Goal: Task Accomplishment & Management: Use online tool/utility

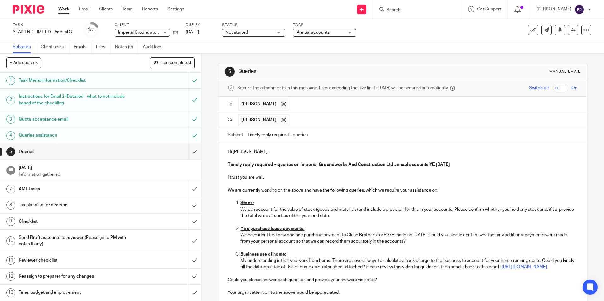
scroll to position [117, 0]
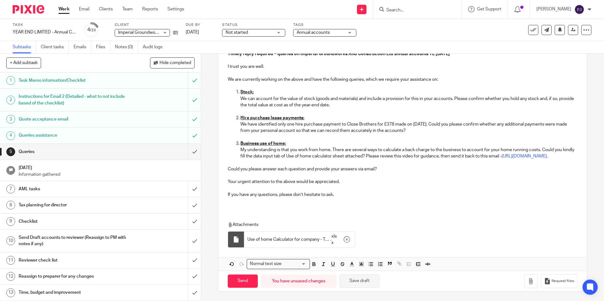
click at [359, 280] on button "Save draft" at bounding box center [360, 282] width 40 height 14
click at [247, 207] on div "Hi Aaron , Timely reply required – queries on Imperial Groundworks And Construc…" at bounding box center [402, 120] width 368 height 177
click at [249, 279] on input "Send" at bounding box center [243, 282] width 30 height 14
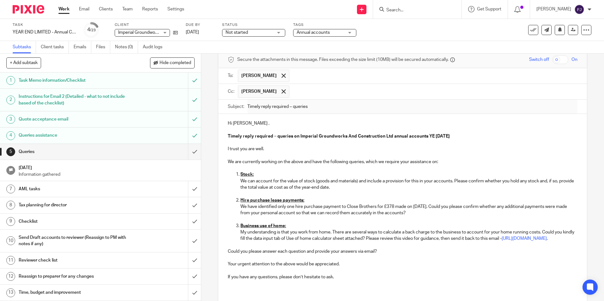
scroll to position [23, 0]
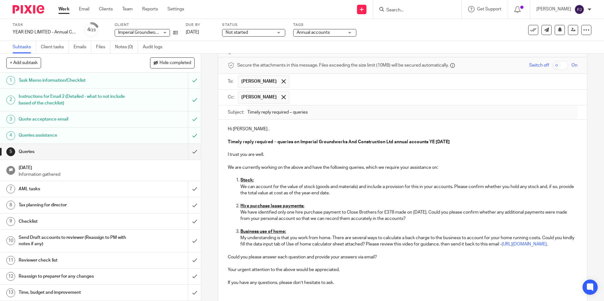
type input "Sent"
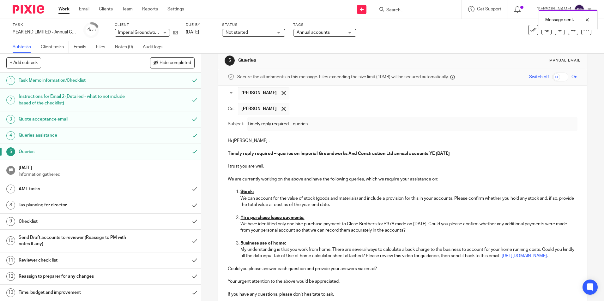
scroll to position [0, 0]
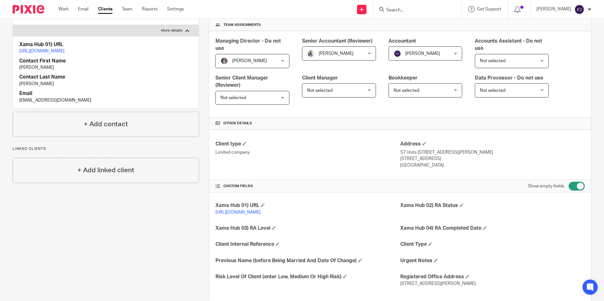
scroll to position [95, 0]
click at [422, 143] on span at bounding box center [424, 143] width 4 height 4
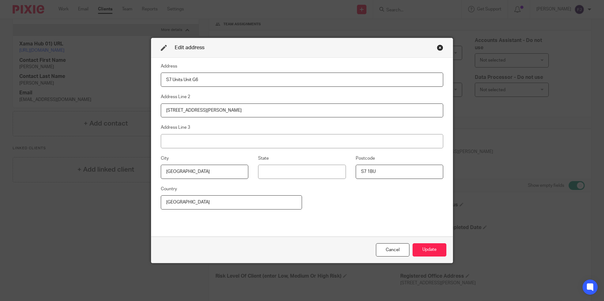
drag, startPoint x: 213, startPoint y: 81, endPoint x: 135, endPoint y: 80, distance: 77.4
click at [138, 81] on div "Edit address Address S7 Units Unit G6 Address Line 2 9 Farrar Road Address Line…" at bounding box center [302, 150] width 604 height 301
paste input "20 Barmouth Road, Abbeydale"
drag, startPoint x: 202, startPoint y: 80, endPoint x: 255, endPoint y: 80, distance: 52.7
click at [255, 80] on input "20 Barmouth Road, Abbeydale" at bounding box center [302, 80] width 282 height 14
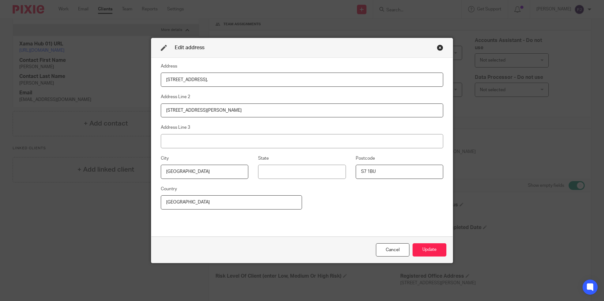
type input "20 Barmouth Road,"
drag, startPoint x: 202, startPoint y: 109, endPoint x: 118, endPoint y: 109, distance: 83.1
click at [119, 110] on div "Edit address Address 20 Barmouth Road, Address Line 2 9 Farrar Road Address Lin…" at bounding box center [302, 150] width 604 height 301
paste input "Abbeydale"
type input "Abbeydale"
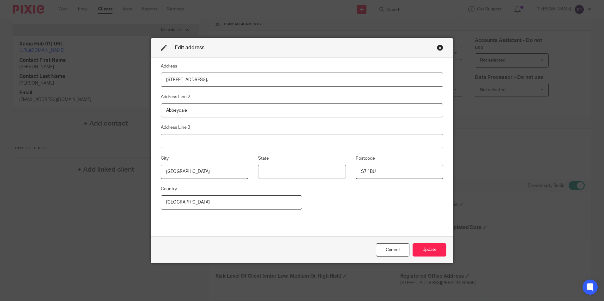
click at [219, 77] on input "20 Barmouth Road," at bounding box center [302, 80] width 282 height 14
type input "20 Barmouth Road"
drag, startPoint x: 385, startPoint y: 169, endPoint x: 328, endPoint y: 166, distance: 57.2
click at [331, 169] on div "City Sheffield State Postcode S7 1BU" at bounding box center [297, 170] width 292 height 31
paste input "2DH"
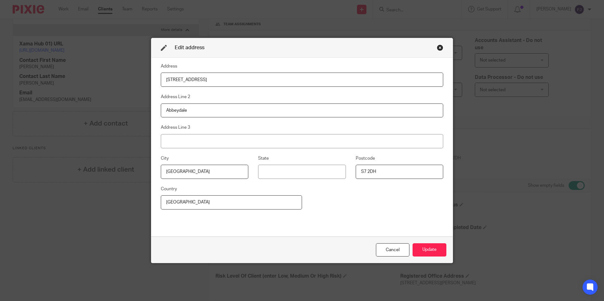
type input "S7 2DH"
click at [393, 215] on div "Address 20 Barmouth Road Address Line 2 Abbeydale Address Line 3 City Sheffield…" at bounding box center [302, 147] width 282 height 169
click at [425, 250] on button "Update" at bounding box center [429, 251] width 34 height 14
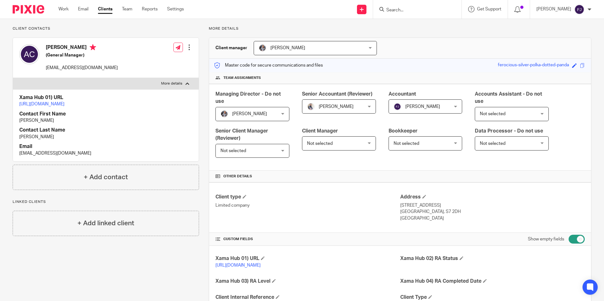
scroll to position [0, 0]
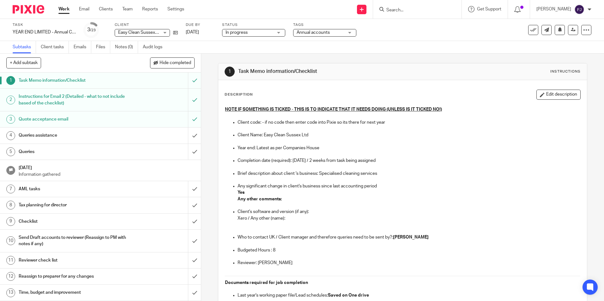
scroll to position [474, 0]
